Goal: Transaction & Acquisition: Purchase product/service

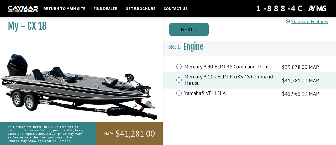
click at [198, 31] on icon "Pagination" at bounding box center [197, 29] width 2 height 5
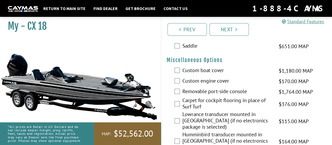
scroll to position [218, 0]
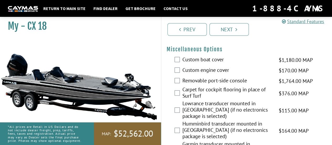
click at [181, 58] on div "Custom boat cover $1,180.00 MAP $1,393.00 MSRP" at bounding box center [247, 60] width 171 height 11
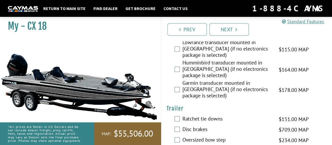
scroll to position [297, 0]
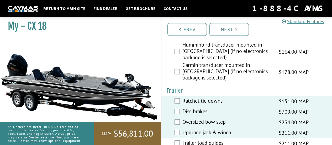
click at [176, 138] on div "Trailer load guides $211.00 MAP $250.00 MSRP" at bounding box center [247, 143] width 171 height 11
click at [179, 138] on div "Trailer load guides $211.00 MAP $250.00 MSRP" at bounding box center [247, 143] width 171 height 11
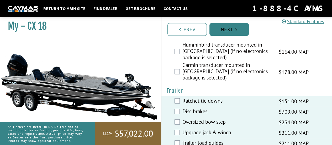
click at [225, 31] on link "Next" at bounding box center [229, 29] width 39 height 13
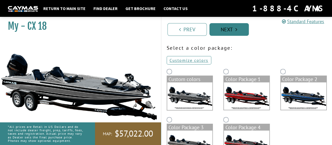
scroll to position [41, 0]
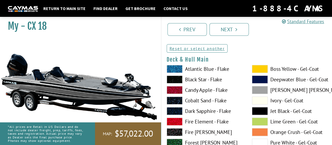
click at [207, 77] on label "Black Star - Flake" at bounding box center [204, 79] width 75 height 8
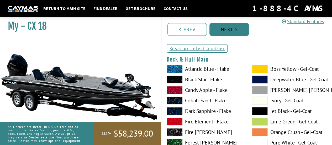
click at [226, 29] on link "Next" at bounding box center [229, 29] width 39 height 13
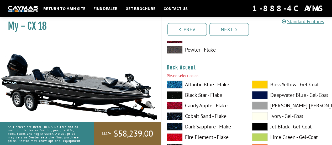
scroll to position [269, 0]
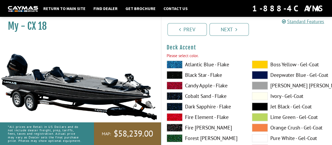
click at [209, 74] on label "Black Star - Flake" at bounding box center [204, 75] width 75 height 8
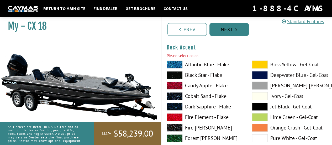
click at [222, 29] on link "Next" at bounding box center [229, 29] width 39 height 13
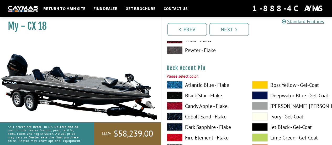
scroll to position [485, 0]
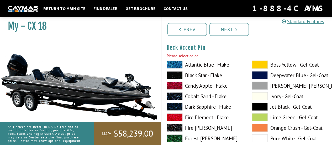
click at [200, 74] on label "Black Star - Flake" at bounding box center [204, 75] width 75 height 8
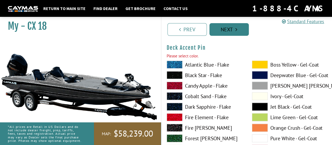
click at [217, 31] on link "Next" at bounding box center [229, 29] width 39 height 13
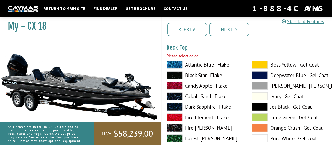
scroll to position [701, 0]
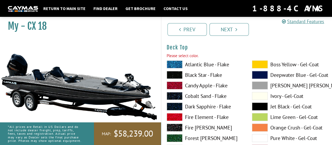
click at [198, 73] on label "Black Star - Flake" at bounding box center [204, 75] width 75 height 8
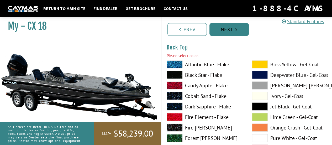
click at [224, 32] on link "Next" at bounding box center [229, 29] width 39 height 13
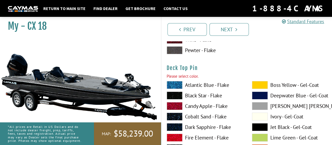
scroll to position [917, 0]
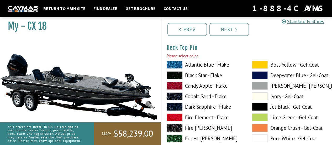
click at [197, 75] on label "Black Star - Flake" at bounding box center [204, 75] width 75 height 8
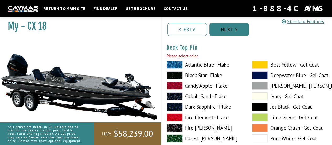
click at [216, 32] on link "Next" at bounding box center [229, 29] width 39 height 13
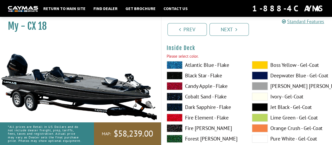
scroll to position [1134, 0]
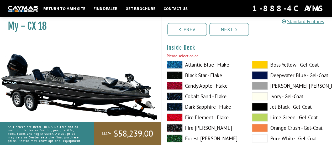
click at [194, 75] on label "Black Star - Flake" at bounding box center [204, 75] width 75 height 8
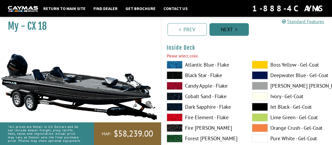
click at [217, 31] on link "Next" at bounding box center [229, 29] width 39 height 13
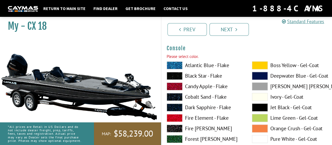
scroll to position [1350, 0]
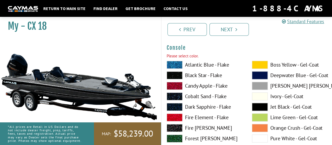
click at [198, 74] on label "Black Star - Flake" at bounding box center [204, 75] width 75 height 8
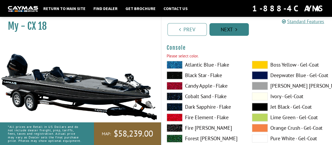
click at [218, 31] on link "Next" at bounding box center [229, 29] width 39 height 13
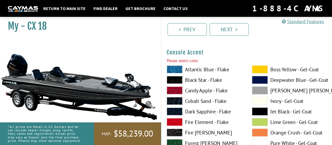
scroll to position [1566, 0]
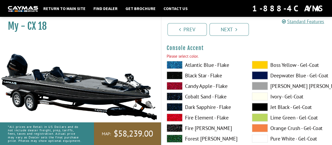
click at [201, 73] on label "Black Star - Flake" at bounding box center [204, 75] width 75 height 8
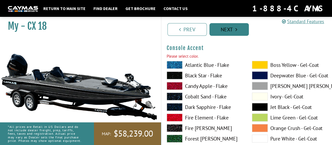
click at [216, 23] on link "Next" at bounding box center [229, 29] width 39 height 13
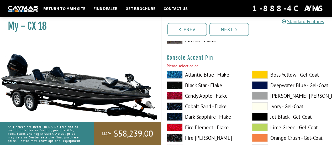
scroll to position [1782, 0]
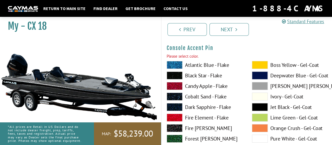
click at [199, 74] on label "Black Star - Flake" at bounding box center [204, 75] width 75 height 8
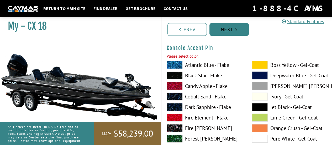
click at [219, 32] on link "Next" at bounding box center [229, 29] width 39 height 13
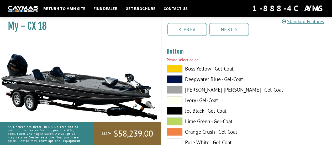
scroll to position [1998, 0]
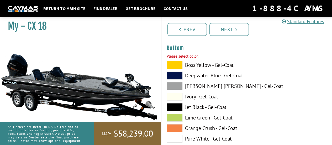
click at [203, 105] on label "Jet Black - Gel-Coat" at bounding box center [204, 107] width 75 height 8
click at [205, 97] on label "Ivory - Gel-Coat" at bounding box center [204, 96] width 75 height 8
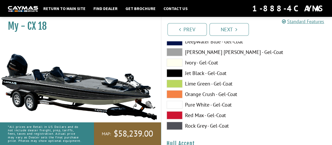
scroll to position [2033, 0]
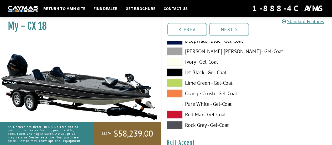
click at [205, 105] on label "Pure White - Gel-Coat" at bounding box center [204, 104] width 75 height 8
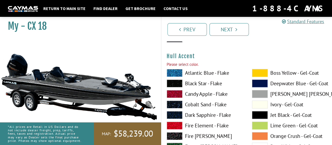
scroll to position [2121, 0]
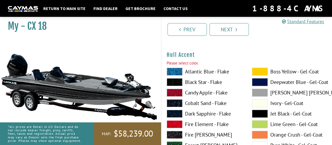
click at [199, 82] on label "Black Star - Flake" at bounding box center [204, 82] width 75 height 8
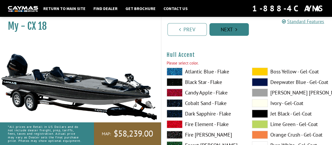
click at [227, 31] on link "Next" at bounding box center [229, 29] width 39 height 13
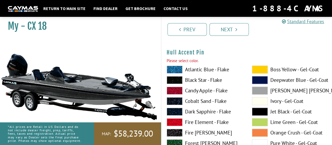
scroll to position [2336, 0]
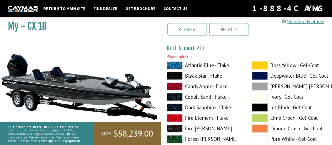
click at [198, 73] on label "Black Star - Flake" at bounding box center [204, 76] width 75 height 8
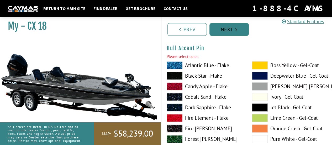
click at [218, 33] on link "Next" at bounding box center [229, 29] width 39 height 13
click at [226, 33] on link "Next" at bounding box center [229, 29] width 39 height 13
click at [226, 29] on link "Next" at bounding box center [229, 29] width 39 height 13
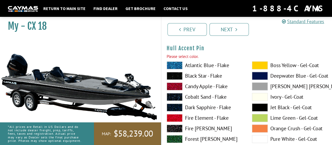
click at [177, 75] on span at bounding box center [175, 76] width 16 height 8
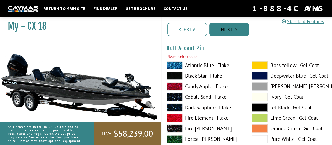
click at [228, 34] on link "Next" at bounding box center [229, 29] width 39 height 13
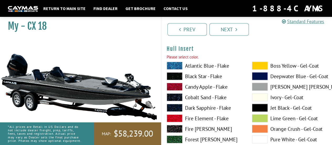
scroll to position [2552, 0]
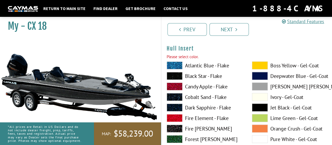
click at [176, 76] on span at bounding box center [175, 76] width 16 height 8
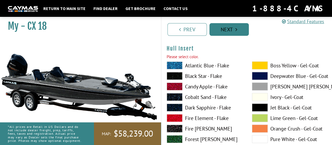
click at [229, 34] on link "Next" at bounding box center [229, 29] width 39 height 13
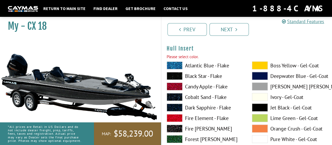
click at [173, 77] on span at bounding box center [175, 76] width 16 height 8
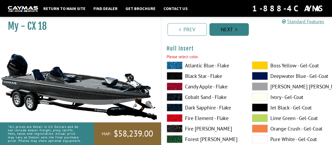
click at [222, 32] on link "Next" at bounding box center [229, 29] width 39 height 13
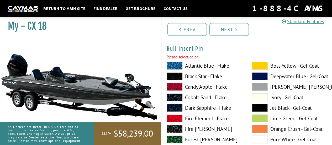
scroll to position [2768, 0]
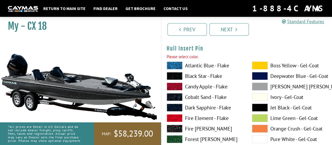
click at [176, 73] on span at bounding box center [175, 76] width 16 height 8
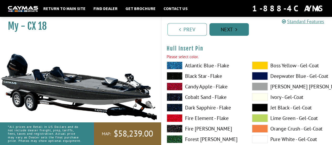
click at [223, 29] on link "Next" at bounding box center [229, 29] width 39 height 13
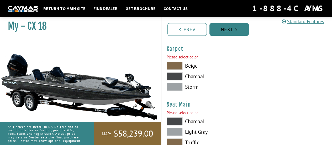
scroll to position [2984, 0]
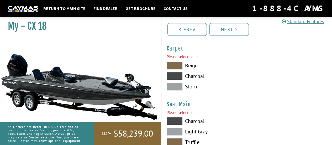
click at [170, 76] on span at bounding box center [175, 76] width 16 height 8
click at [175, 87] on span at bounding box center [175, 86] width 16 height 8
click at [176, 75] on span at bounding box center [175, 76] width 16 height 8
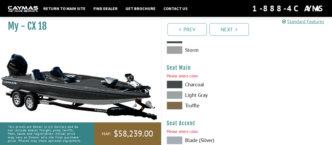
scroll to position [3021, 0]
click at [177, 82] on span at bounding box center [175, 84] width 16 height 8
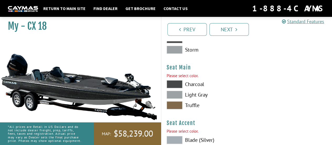
click at [177, 82] on span at bounding box center [175, 84] width 16 height 8
click at [178, 94] on span at bounding box center [175, 95] width 16 height 8
click at [175, 105] on span at bounding box center [175, 105] width 16 height 8
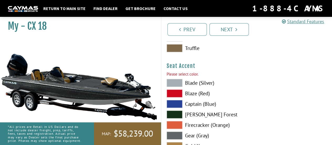
scroll to position [3078, 0]
click at [175, 105] on span at bounding box center [175, 104] width 16 height 8
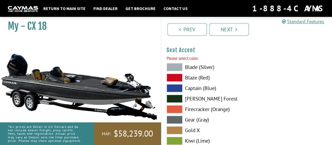
scroll to position [3093, 0]
click at [175, 98] on span at bounding box center [175, 99] width 16 height 8
click at [177, 66] on span at bounding box center [175, 67] width 16 height 8
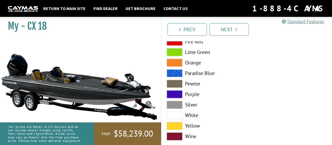
scroll to position [3267, 0]
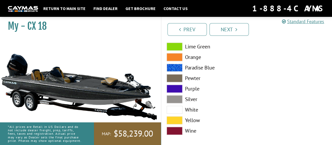
click at [174, 108] on span at bounding box center [175, 110] width 16 height 8
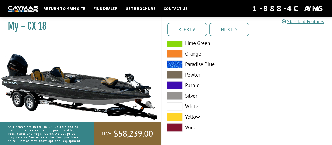
click at [230, 19] on div "Prev Next" at bounding box center [247, 27] width 172 height 28
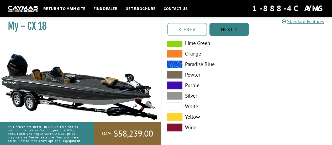
click at [229, 27] on link "Next" at bounding box center [229, 29] width 39 height 13
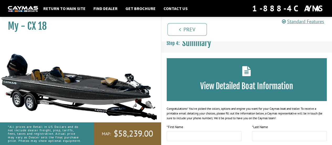
scroll to position [0, 0]
